Goal: Use online tool/utility: Utilize a website feature to perform a specific function

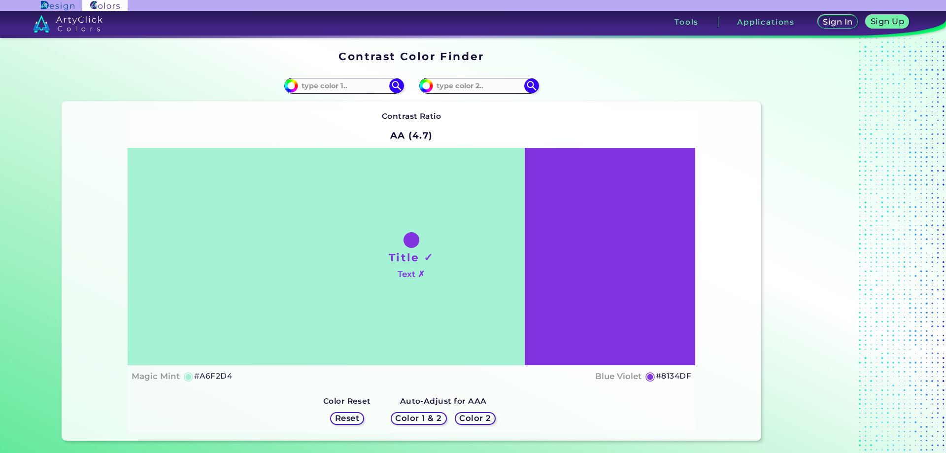
click at [333, 86] on input at bounding box center [344, 85] width 92 height 13
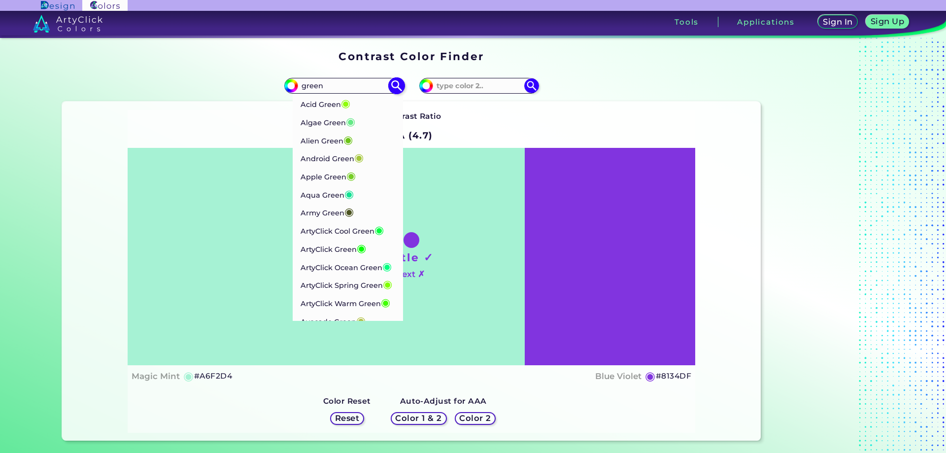
click at [302, 84] on input "green" at bounding box center [344, 85] width 92 height 13
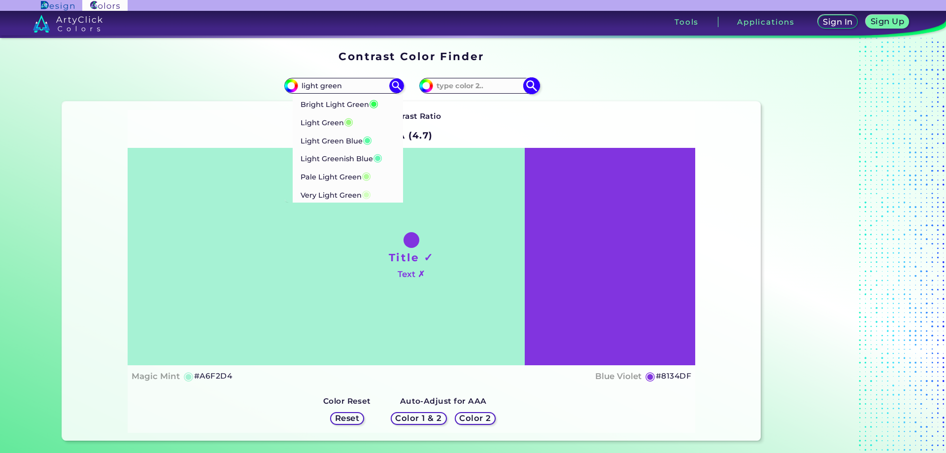
type input "light green"
click at [473, 88] on input at bounding box center [479, 85] width 92 height 13
type input "dark green"
click at [461, 104] on p "Dark Green ◉" at bounding box center [461, 103] width 52 height 18
type input "#013220"
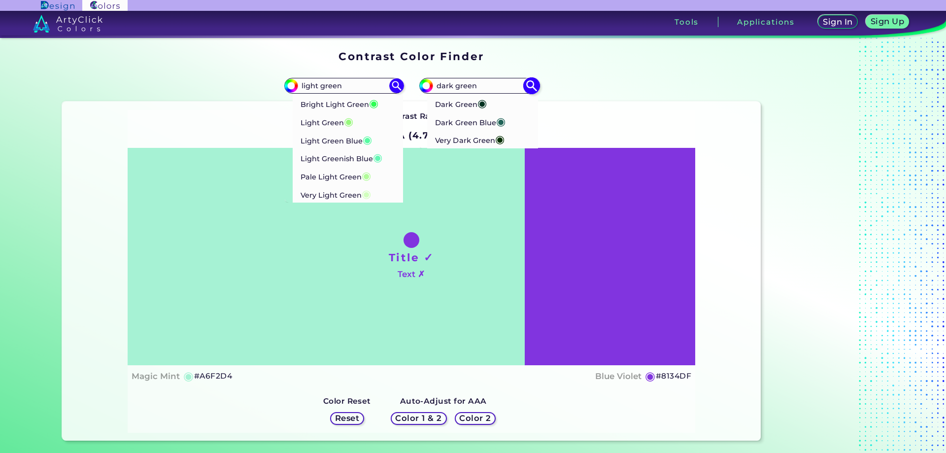
type input "#013220"
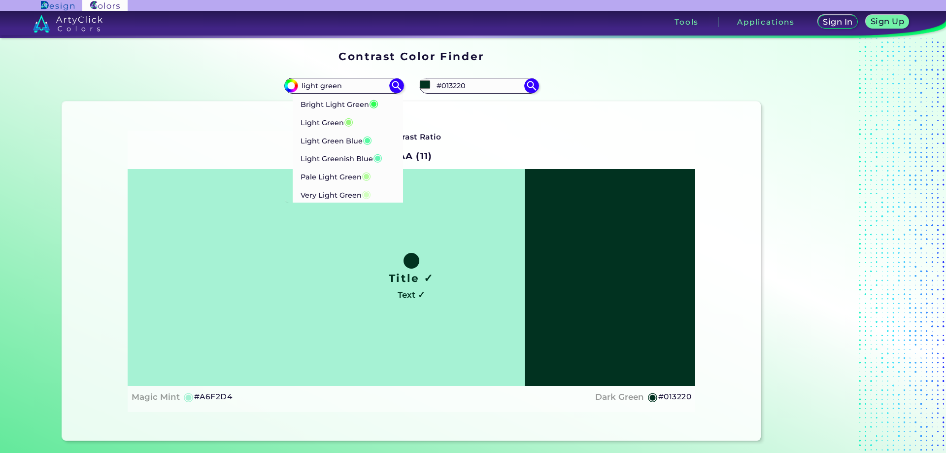
click at [249, 111] on div "Contrast Ratio AAA (11) Title ✓ Text ✓ Magic Mint ◉ #A6F2D4 Dark Green ◉ #013220" at bounding box center [411, 271] width 699 height 339
click at [323, 122] on p "Light Green ◉" at bounding box center [326, 121] width 53 height 18
type input "#96f97b"
type input "#96F97B"
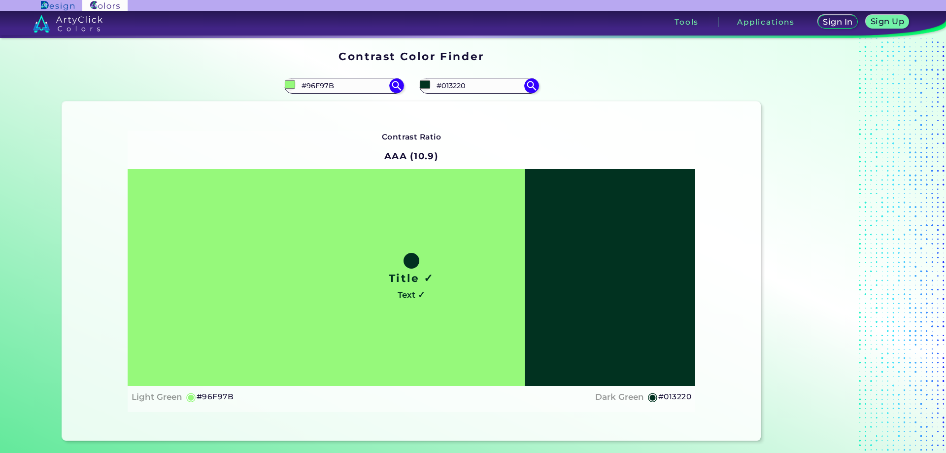
click at [418, 131] on h5 "Contrast Ratio" at bounding box center [412, 137] width 60 height 13
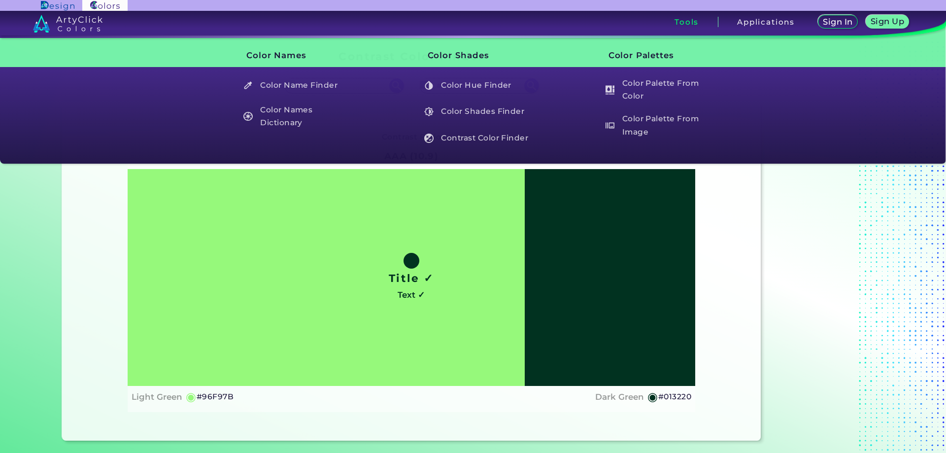
click at [690, 21] on h3 "Tools" at bounding box center [687, 21] width 24 height 7
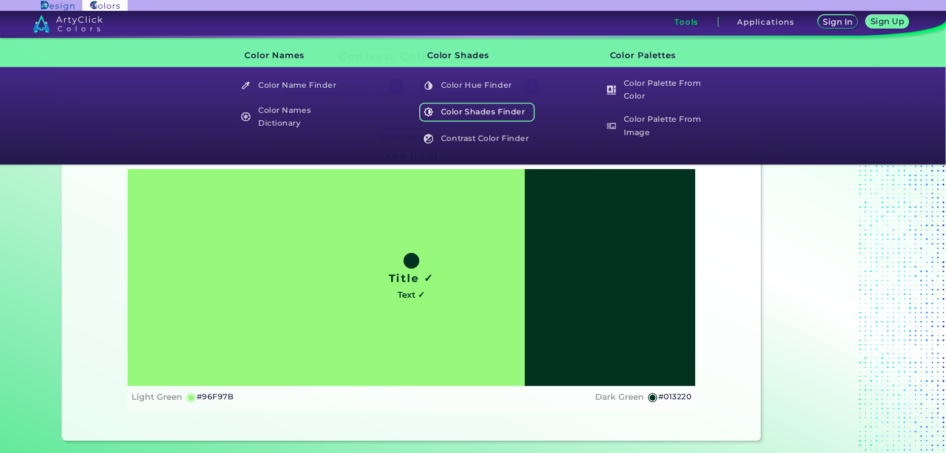
click at [488, 116] on h5 "Color Shades Finder" at bounding box center [477, 112] width 116 height 19
